Goal: Task Accomplishment & Management: Use online tool/utility

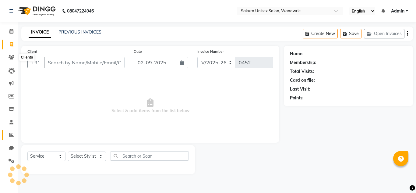
click at [12, 138] on span at bounding box center [11, 135] width 11 height 7
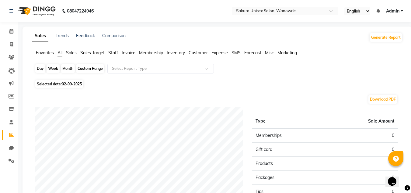
click at [45, 70] on div "Day" at bounding box center [40, 68] width 10 height 9
select select "9"
select select "2025"
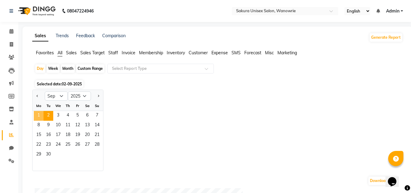
click at [40, 117] on span "1" at bounding box center [39, 116] width 10 height 10
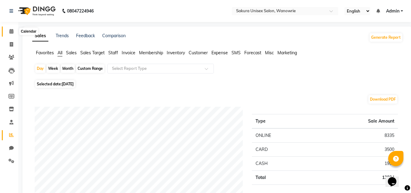
click at [14, 34] on span at bounding box center [11, 31] width 11 height 7
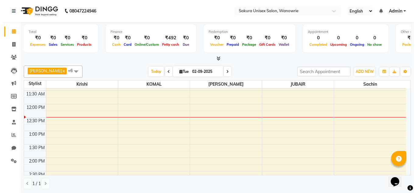
scroll to position [183, 0]
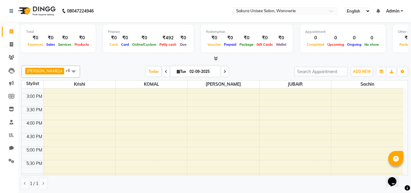
click at [213, 58] on span at bounding box center [215, 58] width 6 height 6
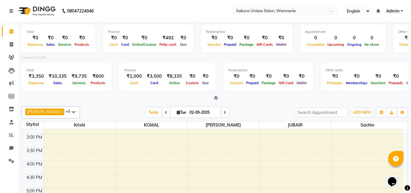
click at [215, 96] on icon at bounding box center [216, 98] width 4 height 5
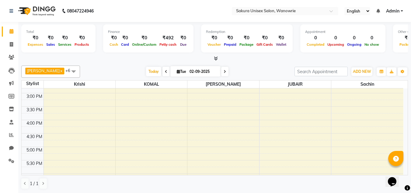
click at [217, 56] on span at bounding box center [215, 58] width 6 height 6
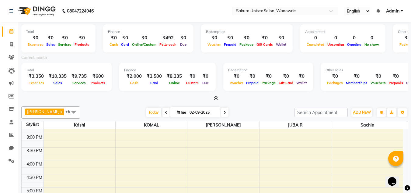
click at [217, 97] on icon at bounding box center [216, 98] width 4 height 5
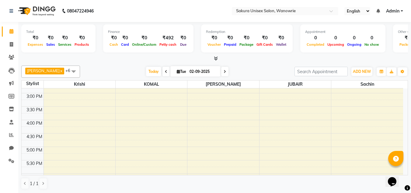
click at [215, 58] on icon at bounding box center [216, 58] width 4 height 5
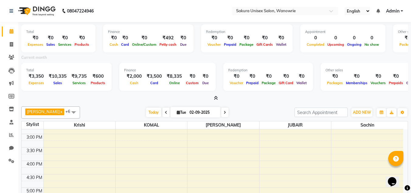
click at [214, 101] on span at bounding box center [215, 98] width 6 height 6
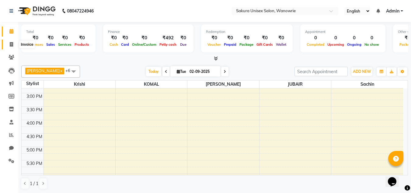
click at [13, 47] on span at bounding box center [11, 44] width 11 height 7
select select "7662"
select select "service"
